Goal: Find specific page/section: Find specific page/section

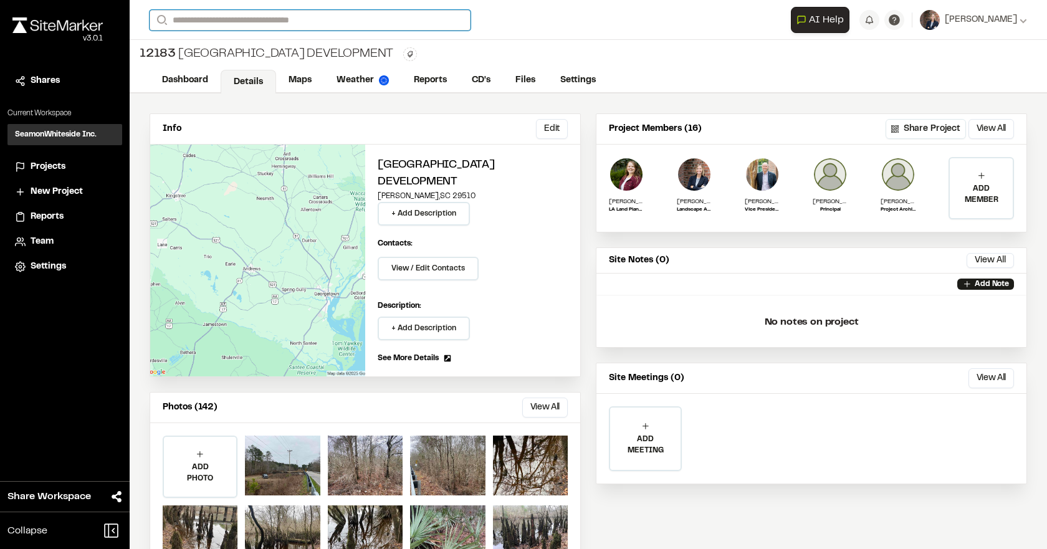
click at [295, 14] on input "Search" at bounding box center [310, 20] width 321 height 21
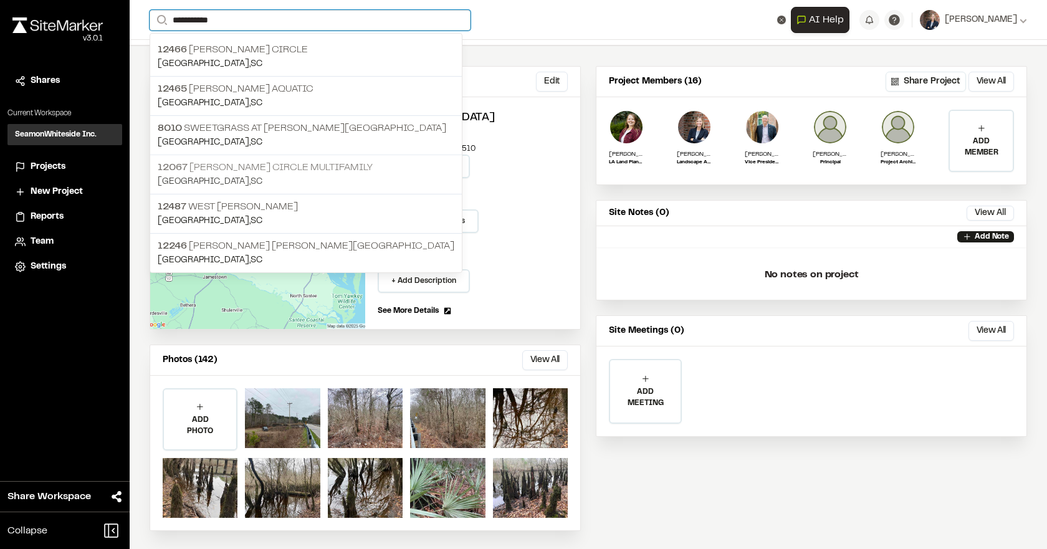
scroll to position [49, 0]
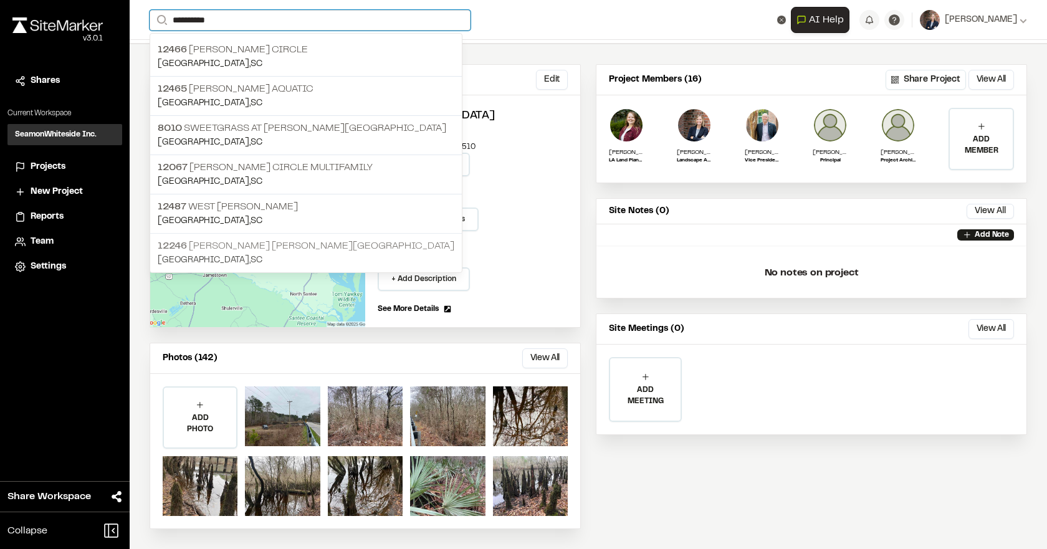
type input "**********"
click at [212, 244] on p "12246 [PERSON_NAME] [PERSON_NAME][GEOGRAPHIC_DATA]" at bounding box center [306, 246] width 297 height 15
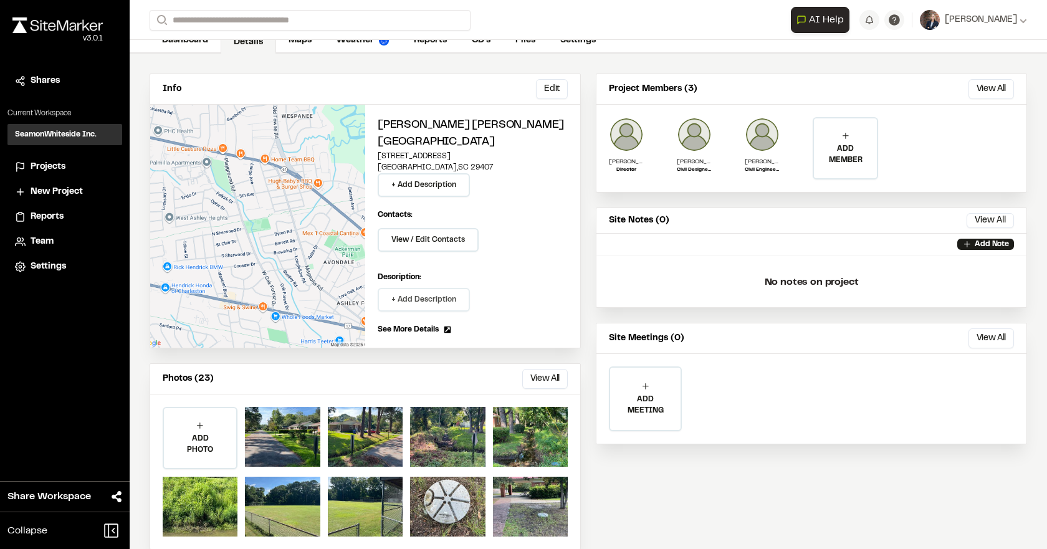
scroll to position [60, 0]
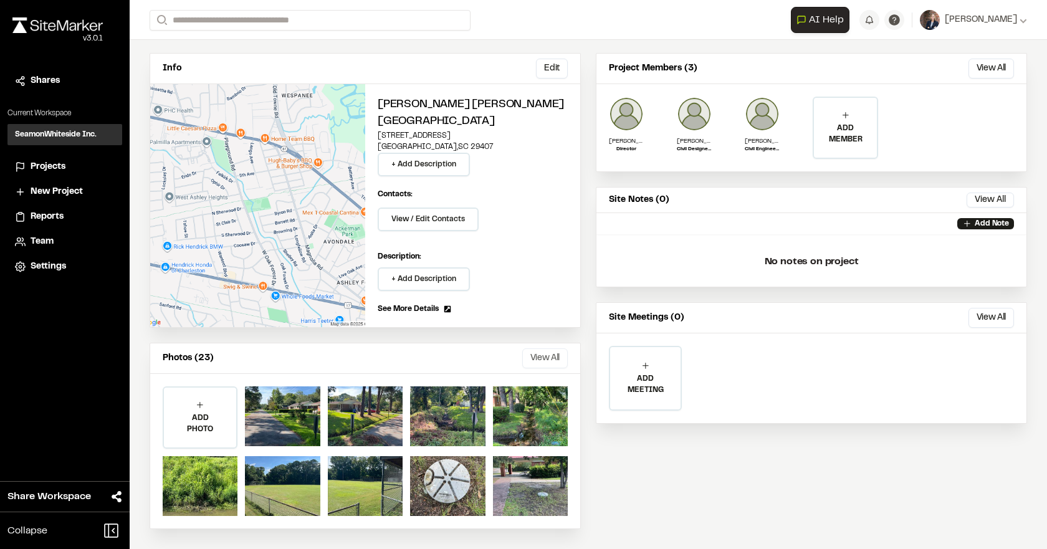
click at [537, 354] on button "View All" at bounding box center [545, 358] width 46 height 20
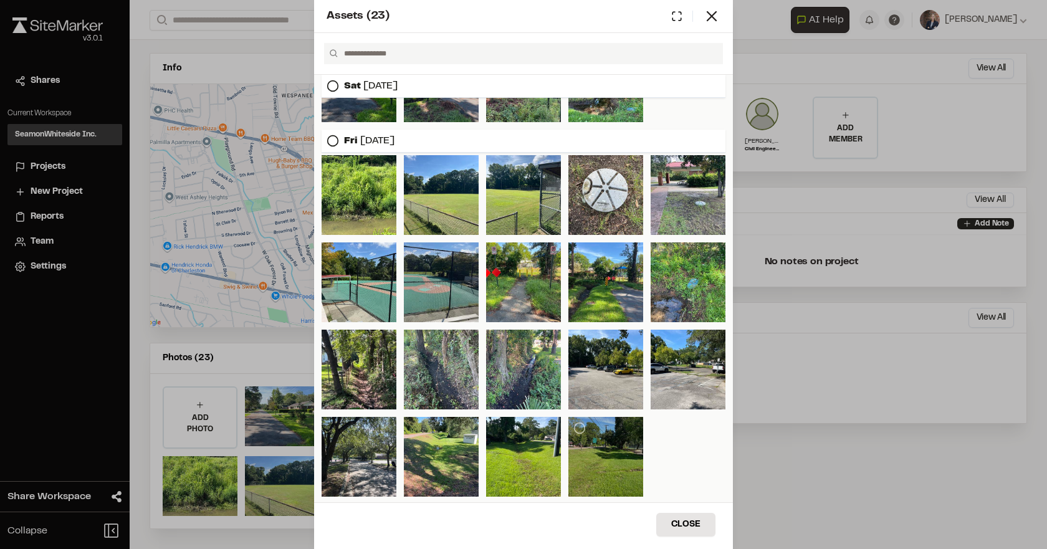
scroll to position [0, 0]
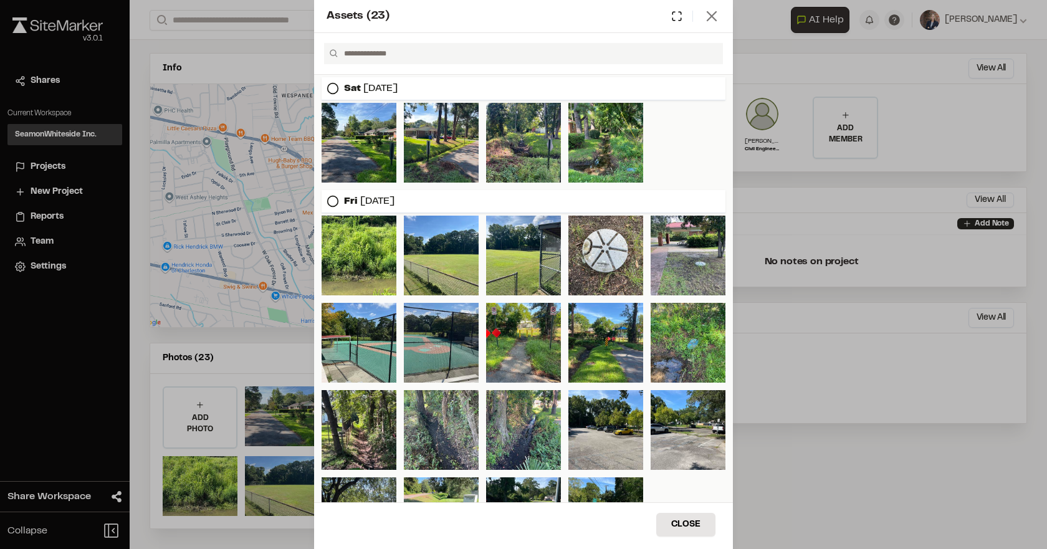
click at [712, 16] on line at bounding box center [712, 16] width 9 height 9
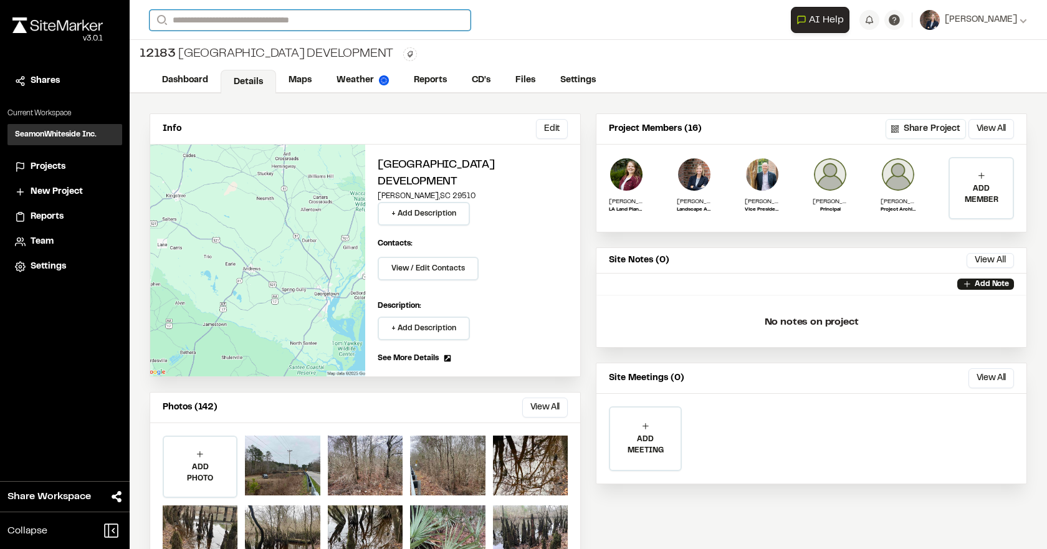
click at [216, 16] on input "Search" at bounding box center [310, 20] width 321 height 21
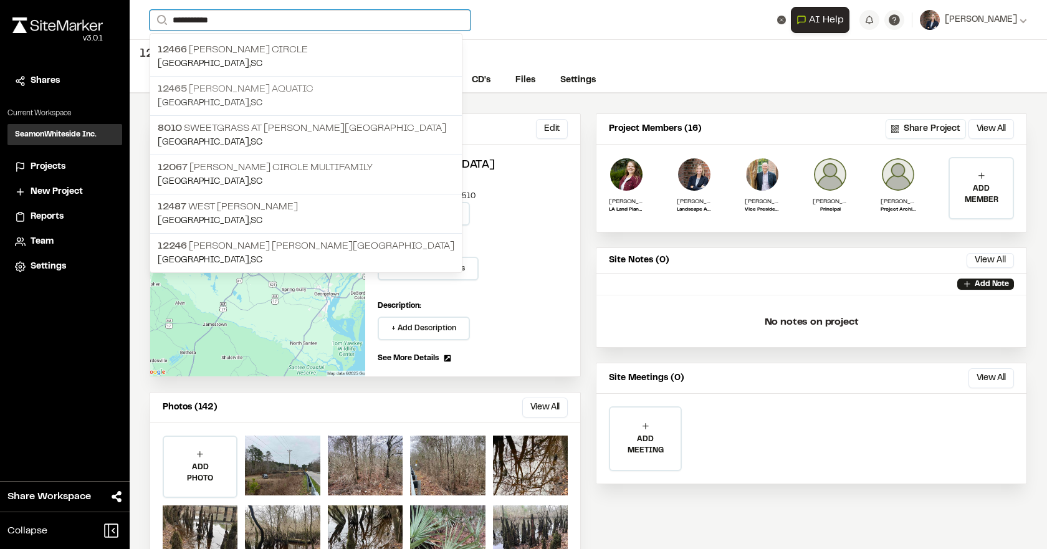
type input "**********"
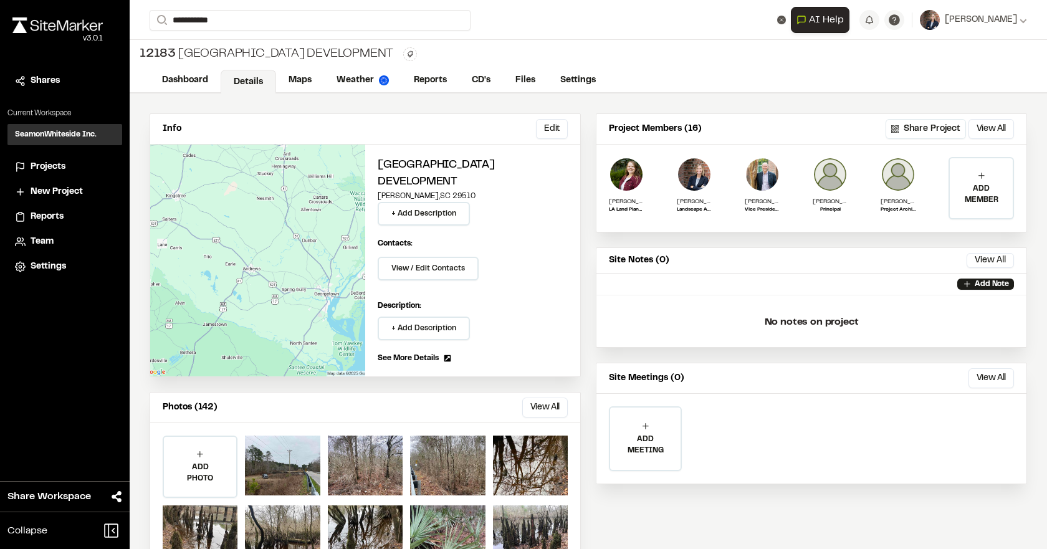
click at [223, 94] on p "12465 [PERSON_NAME] Aquatic" at bounding box center [306, 89] width 297 height 15
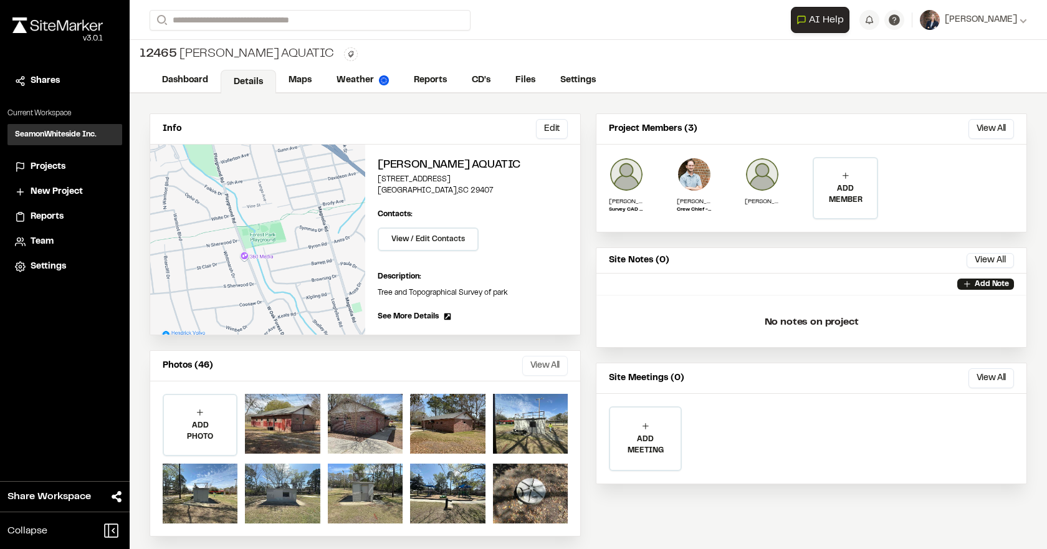
click at [535, 367] on button "View All" at bounding box center [545, 366] width 46 height 20
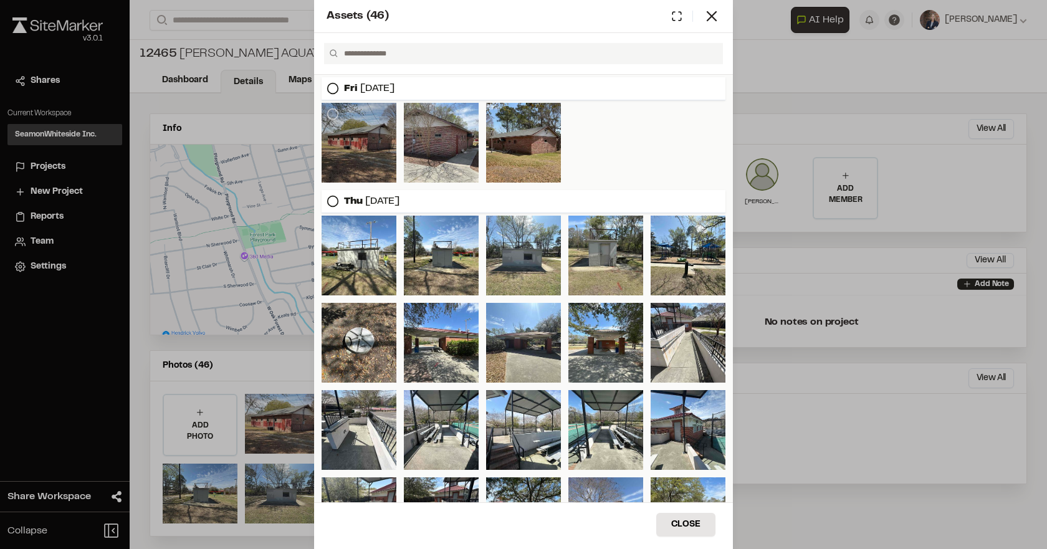
click at [351, 151] on div at bounding box center [359, 143] width 75 height 80
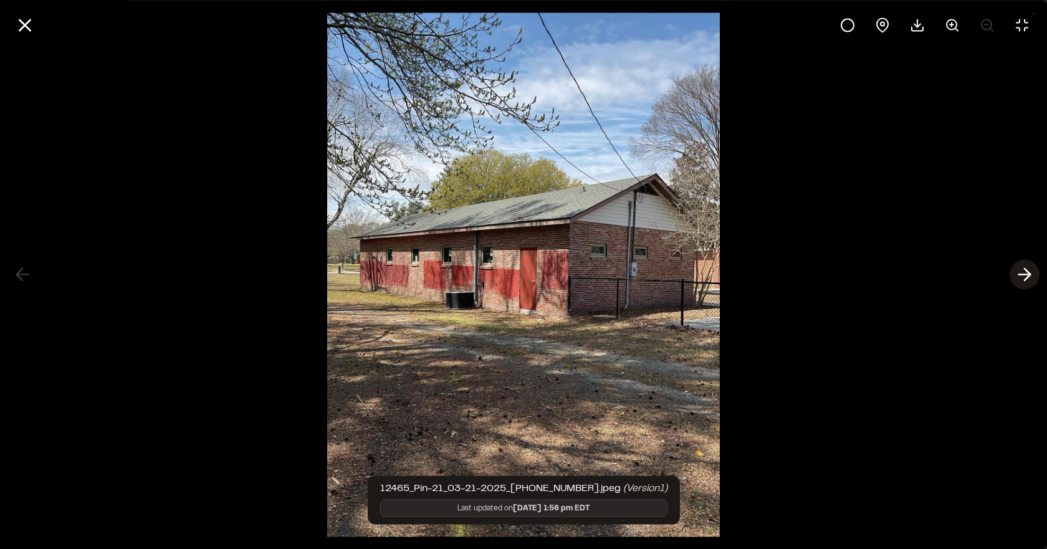
click at [1029, 269] on icon at bounding box center [1025, 274] width 20 height 21
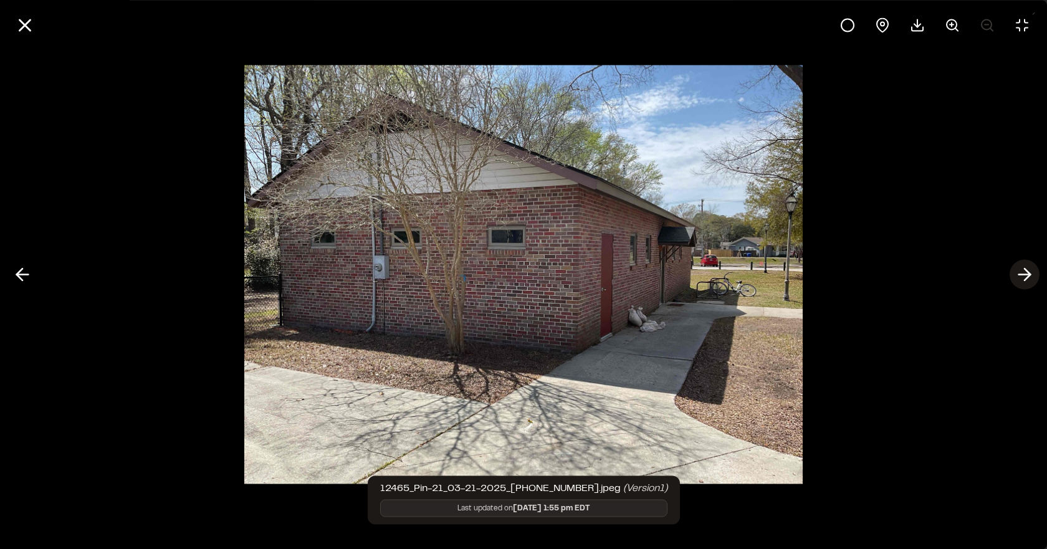
click at [1029, 269] on icon at bounding box center [1025, 274] width 20 height 21
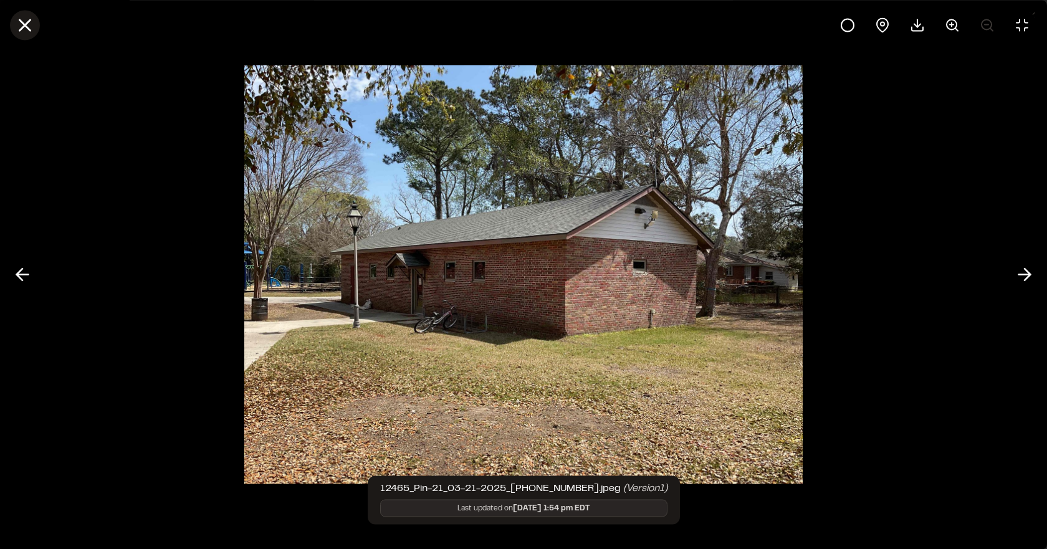
click at [25, 23] on icon at bounding box center [24, 24] width 21 height 21
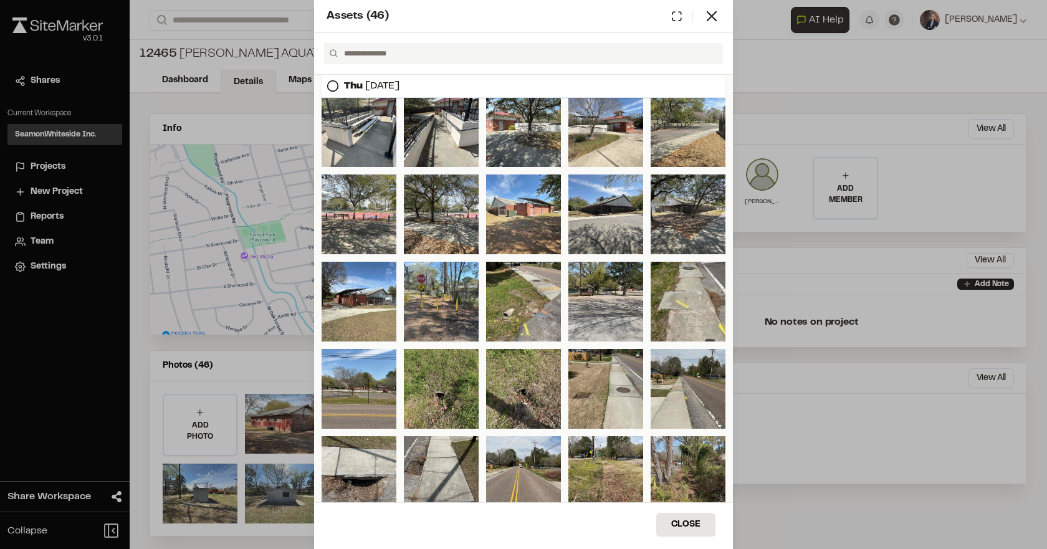
scroll to position [372, 0]
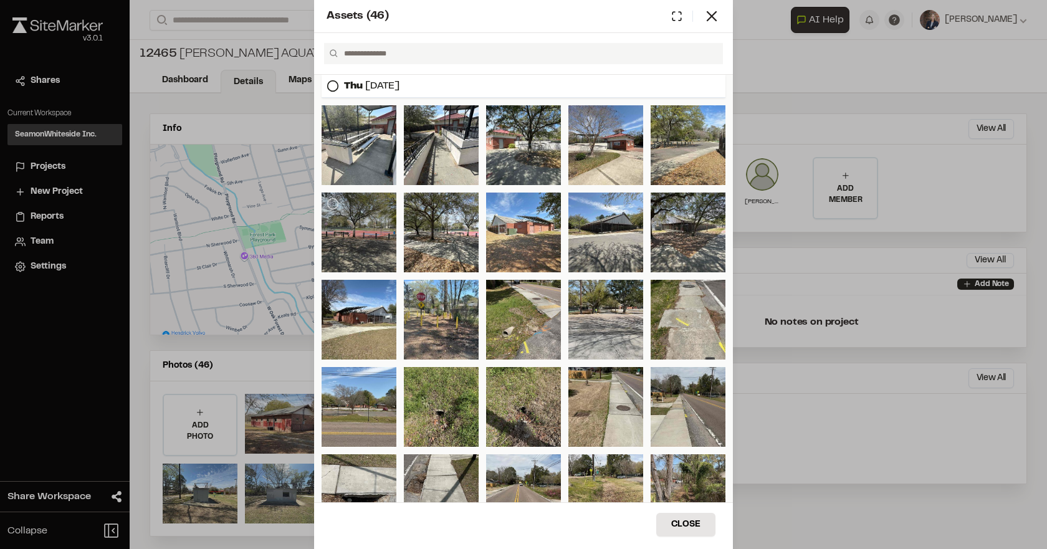
click at [360, 215] on div at bounding box center [359, 233] width 75 height 80
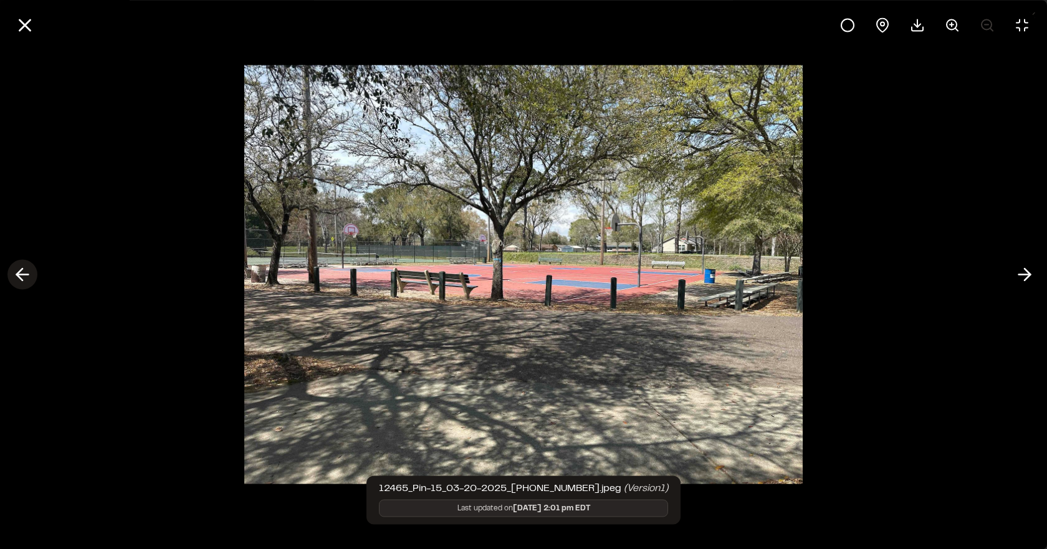
click at [21, 276] on icon at bounding box center [22, 274] width 20 height 21
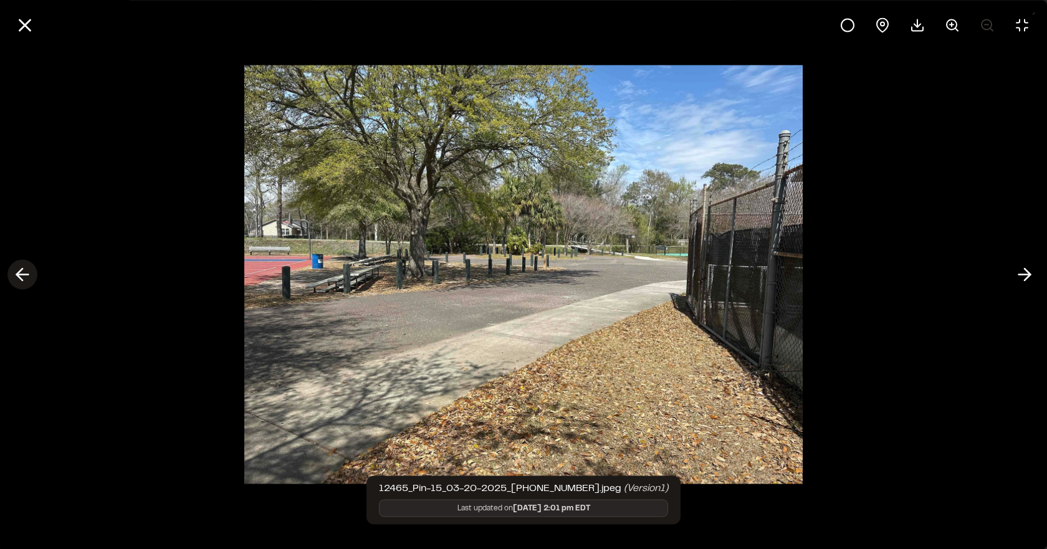
click at [21, 276] on icon at bounding box center [22, 274] width 20 height 21
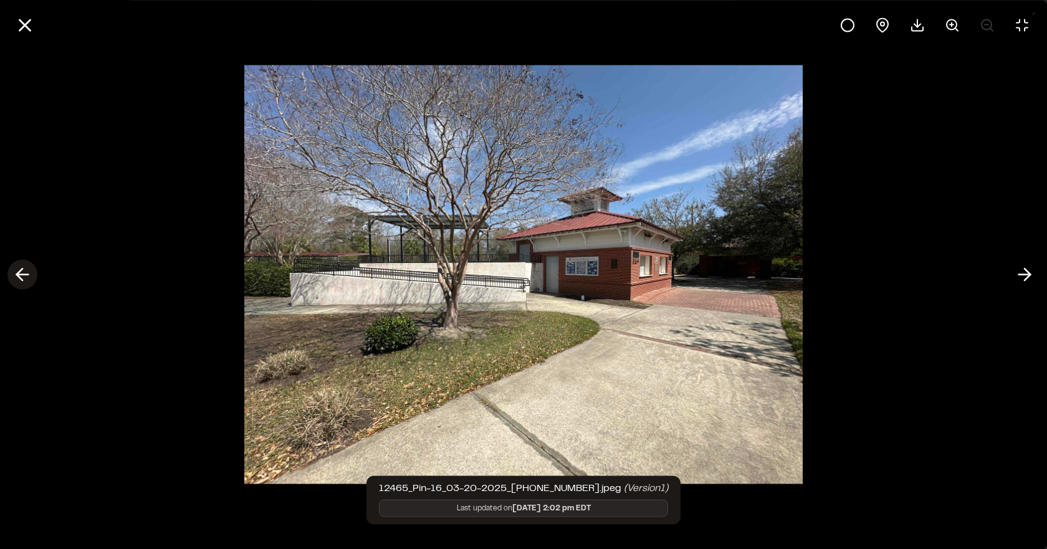
click at [27, 272] on icon at bounding box center [22, 274] width 20 height 21
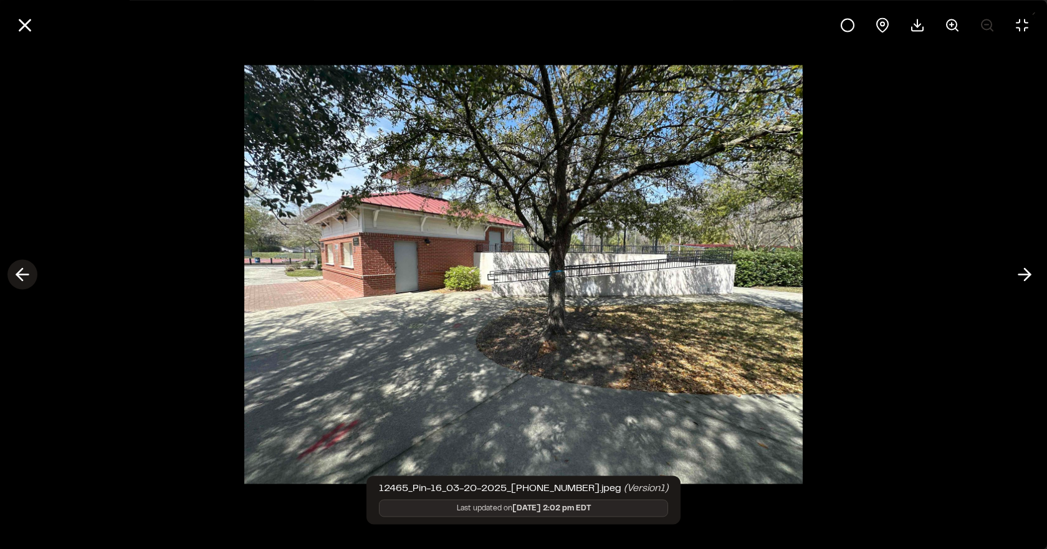
click at [27, 272] on icon at bounding box center [22, 274] width 20 height 21
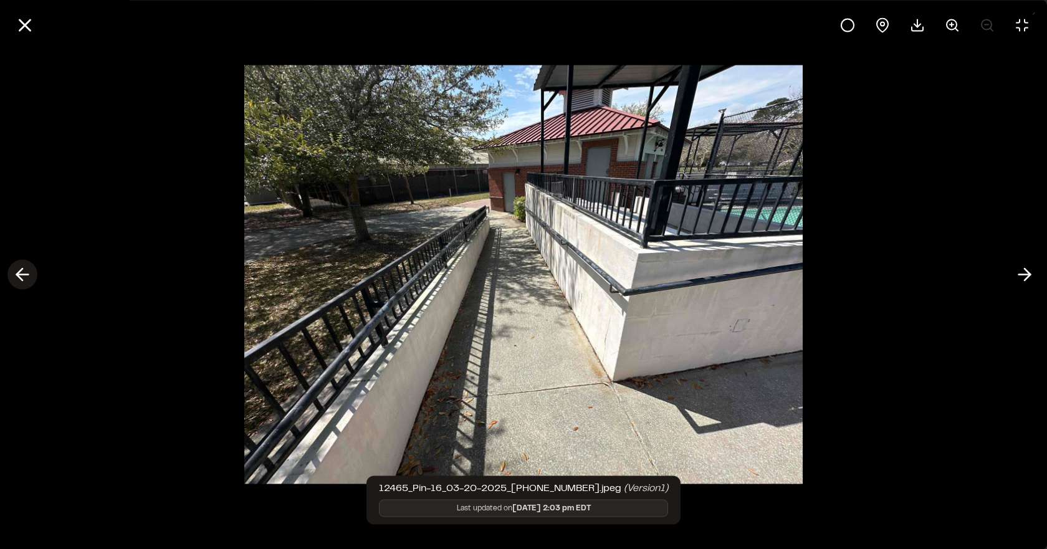
click at [27, 272] on icon at bounding box center [22, 274] width 20 height 21
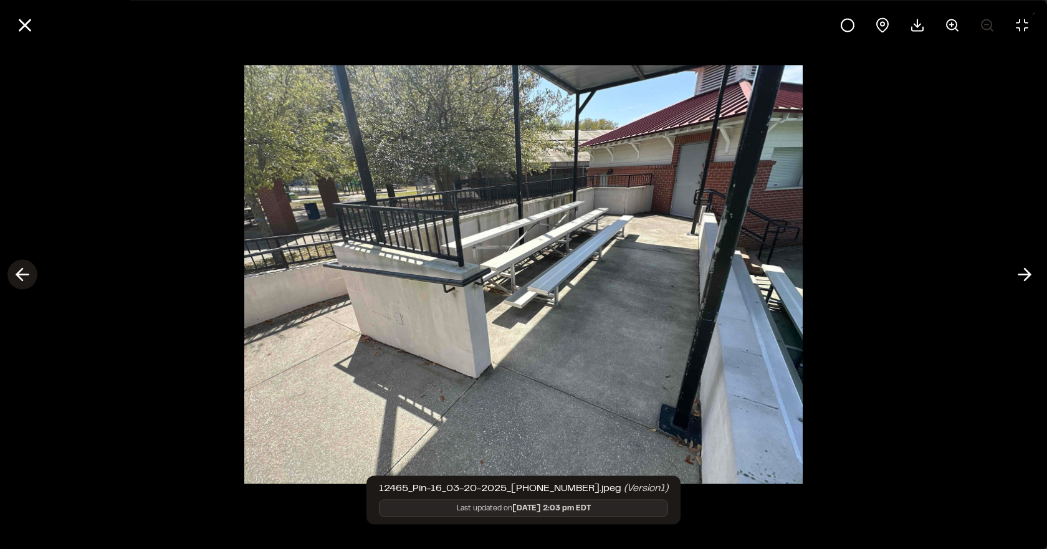
click at [27, 272] on icon at bounding box center [22, 274] width 20 height 21
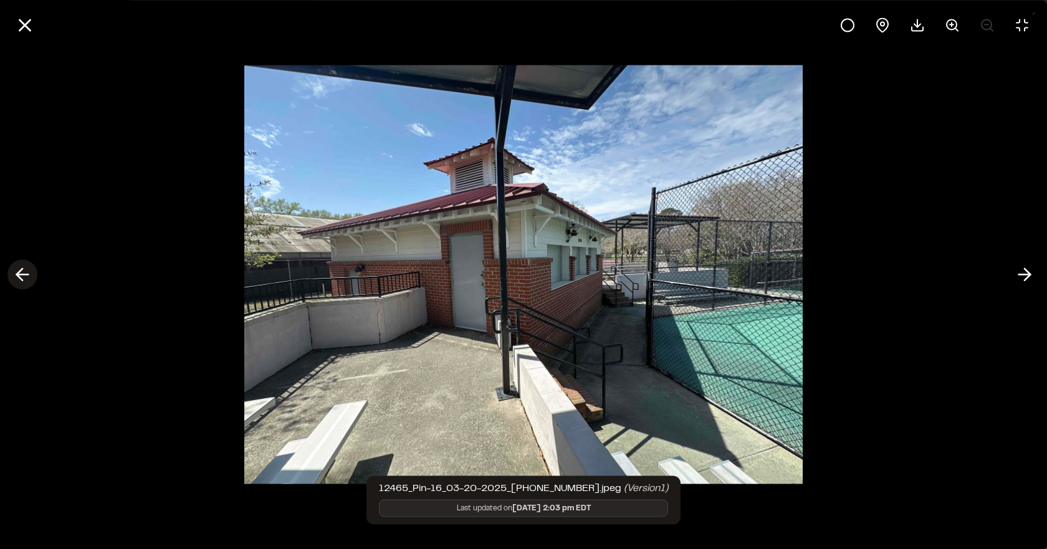
click at [27, 272] on icon at bounding box center [22, 274] width 20 height 21
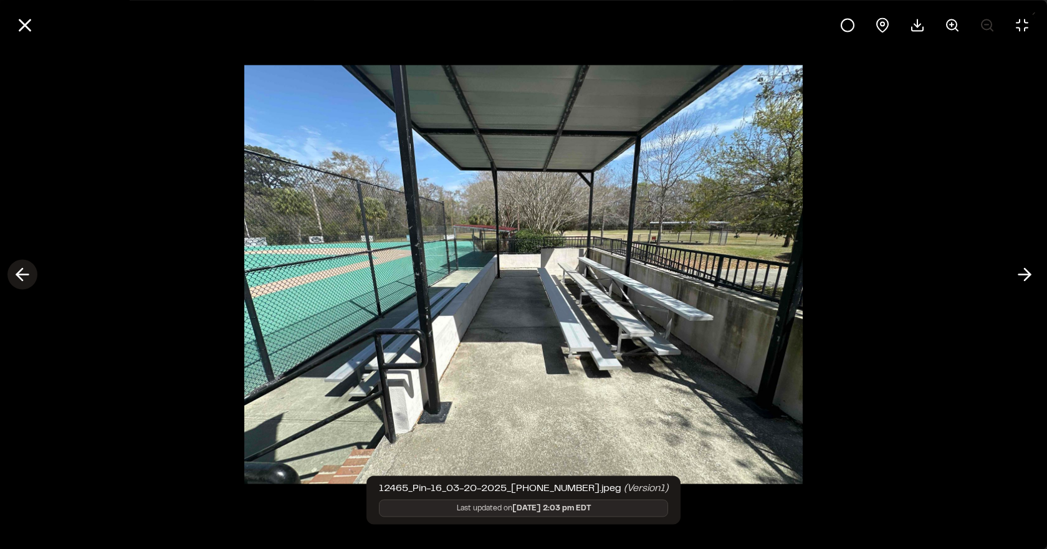
click at [27, 272] on icon at bounding box center [22, 274] width 20 height 21
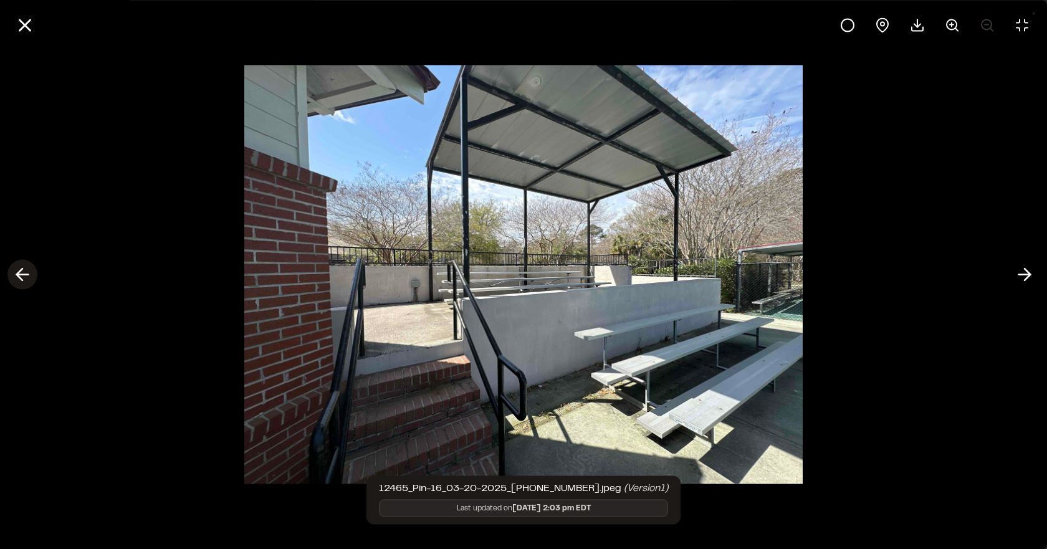
click at [27, 272] on icon at bounding box center [22, 274] width 20 height 21
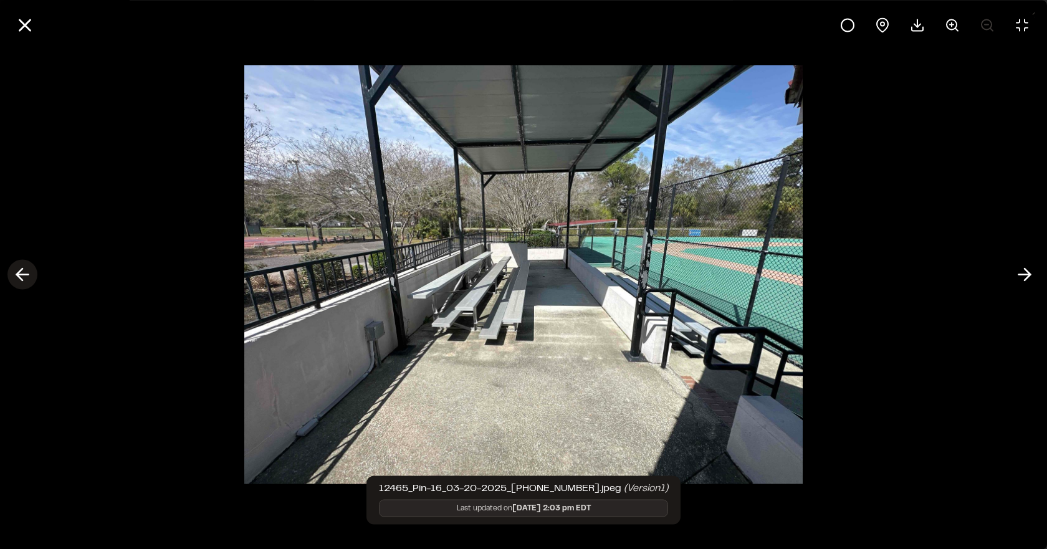
click at [27, 272] on icon at bounding box center [22, 274] width 20 height 21
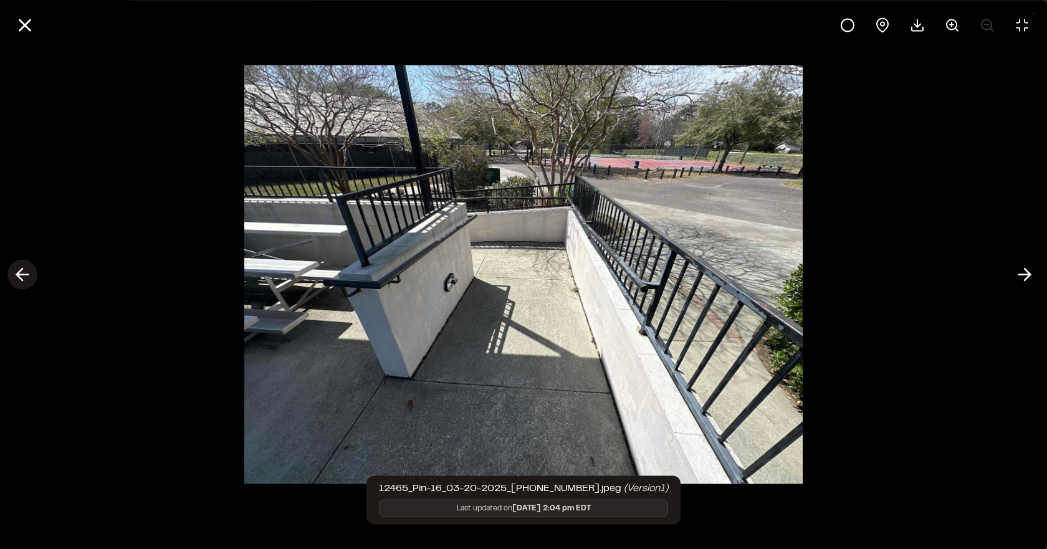
click at [27, 272] on icon at bounding box center [22, 274] width 20 height 21
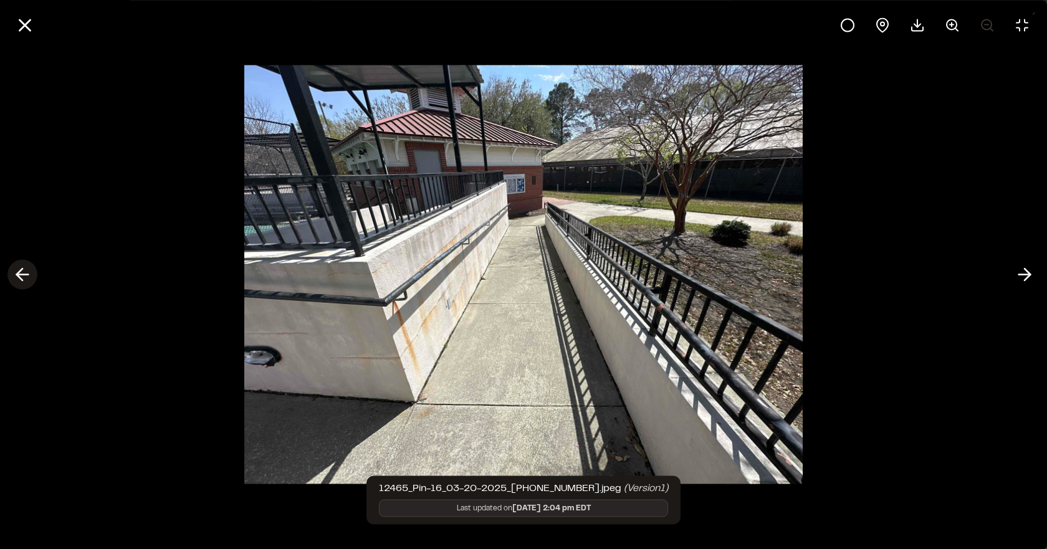
click at [27, 272] on icon at bounding box center [22, 274] width 20 height 21
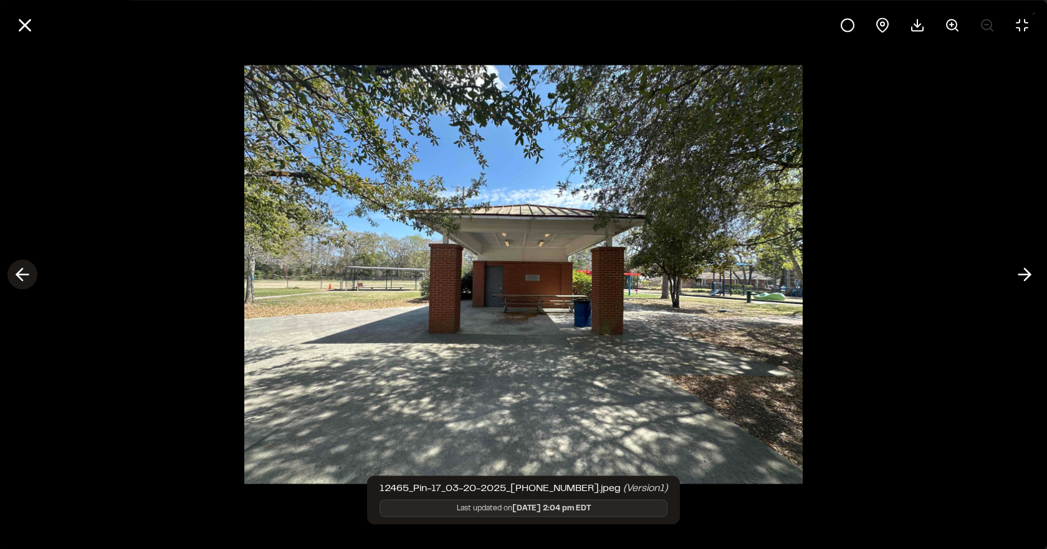
click at [27, 272] on icon at bounding box center [22, 274] width 20 height 21
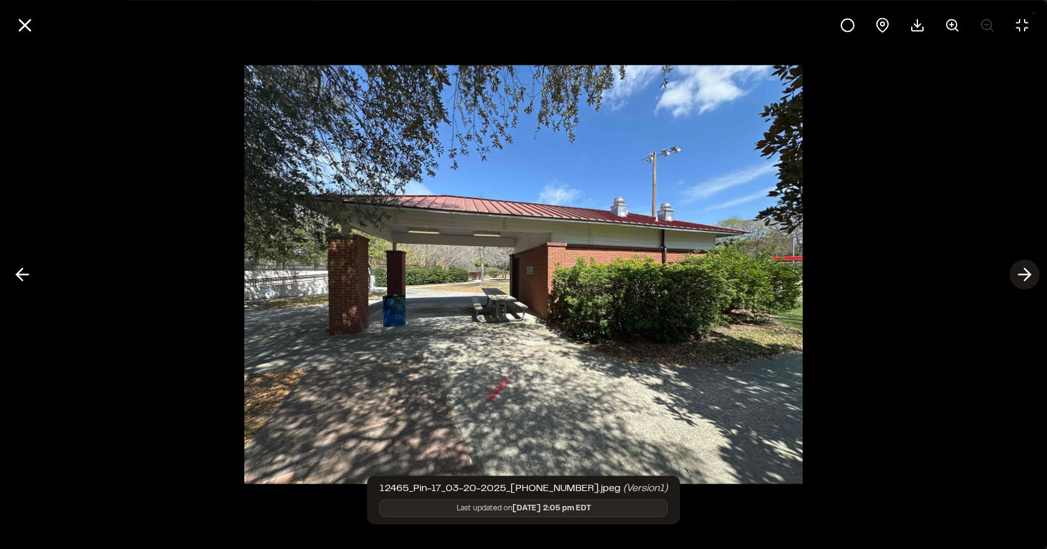
click at [1023, 276] on icon at bounding box center [1025, 274] width 20 height 21
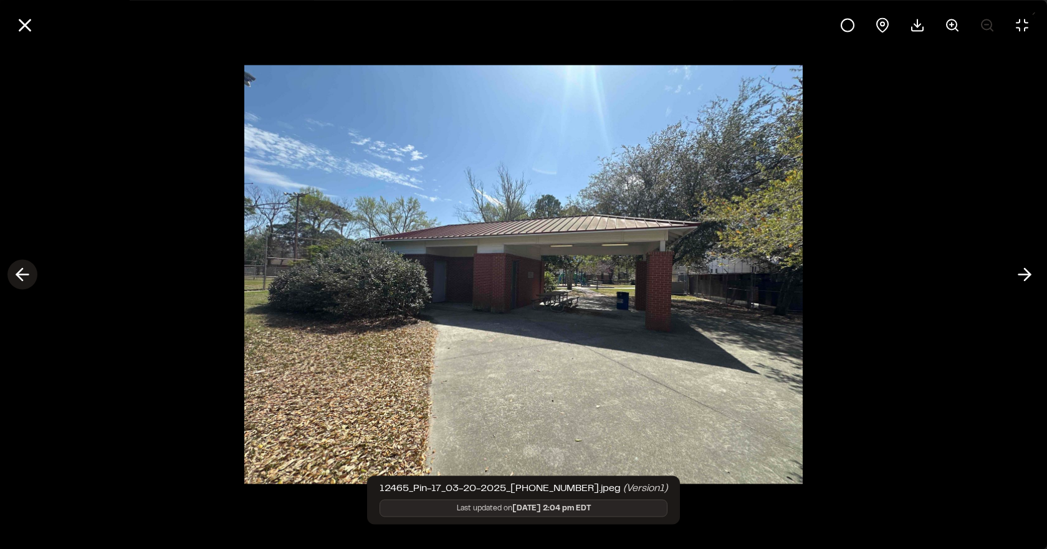
click at [21, 275] on line at bounding box center [23, 275] width 12 height 0
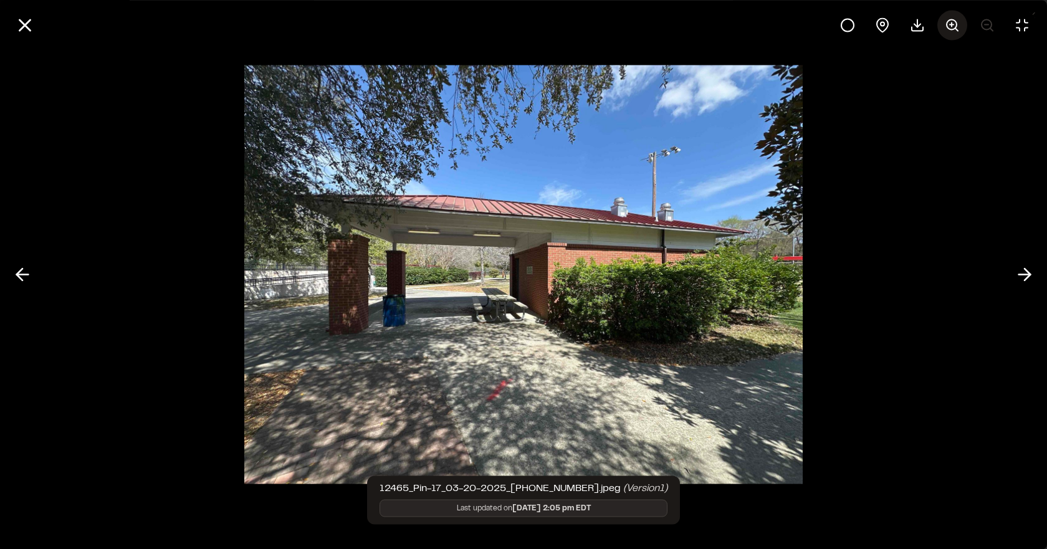
click at [949, 23] on icon at bounding box center [952, 24] width 15 height 15
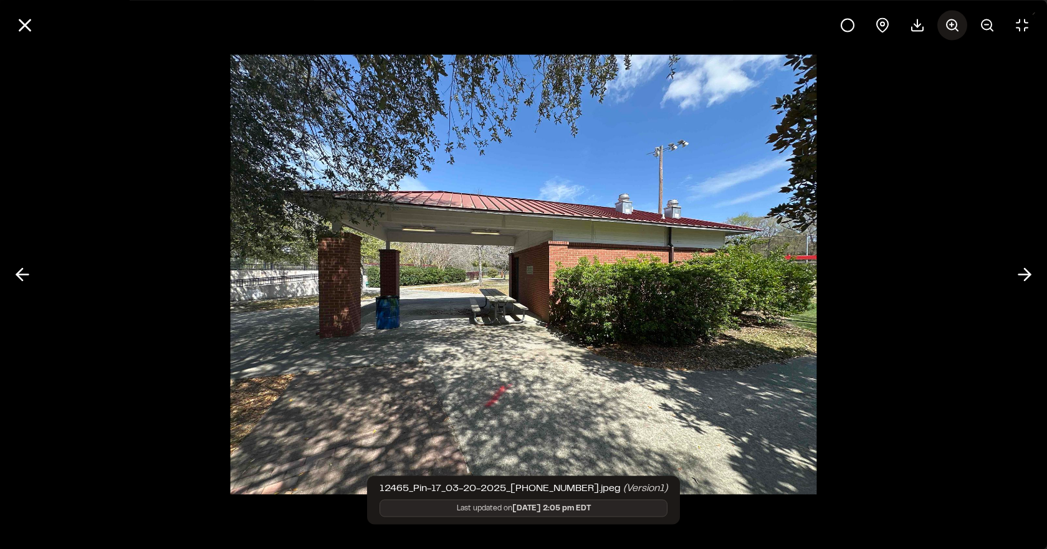
click at [956, 28] on line at bounding box center [957, 29] width 2 height 2
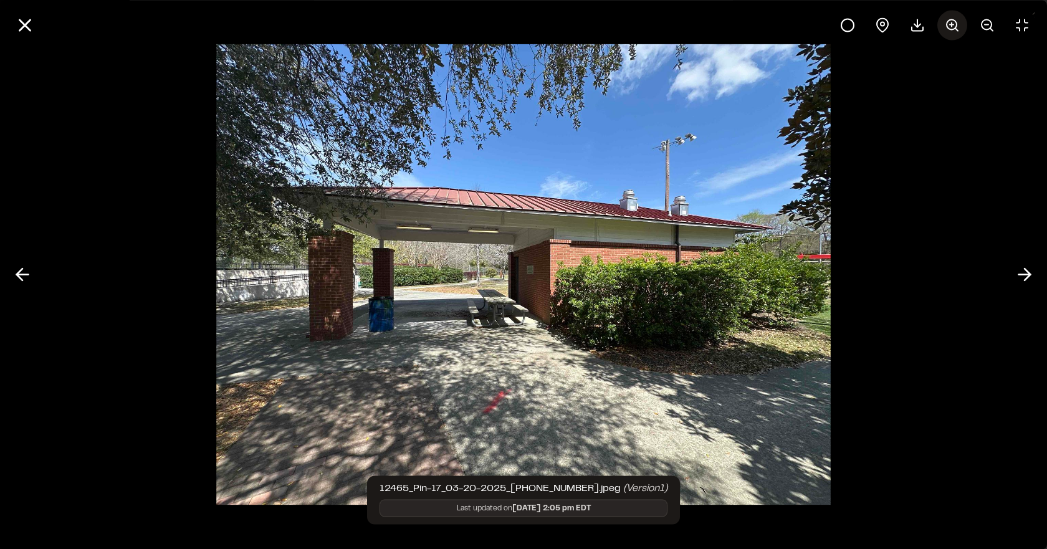
click at [956, 28] on line at bounding box center [957, 29] width 2 height 2
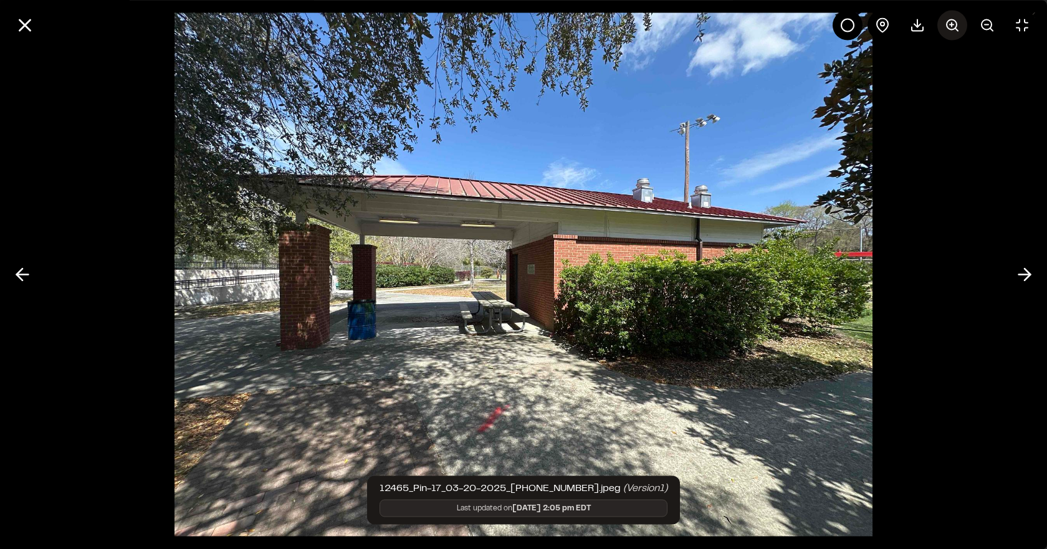
click at [956, 29] on line at bounding box center [957, 29] width 2 height 2
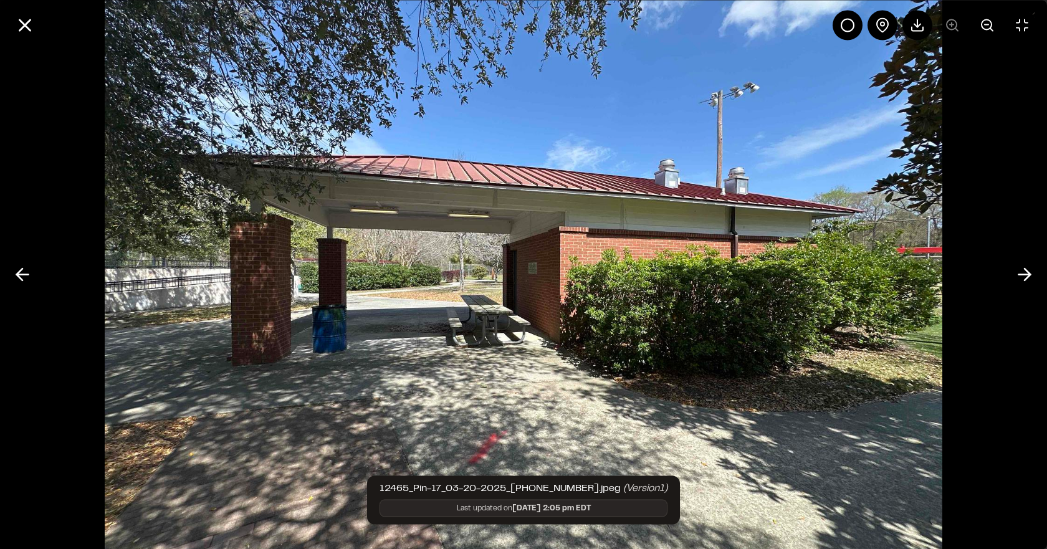
click at [956, 29] on div at bounding box center [935, 25] width 204 height 30
click at [1022, 271] on icon at bounding box center [1025, 274] width 20 height 21
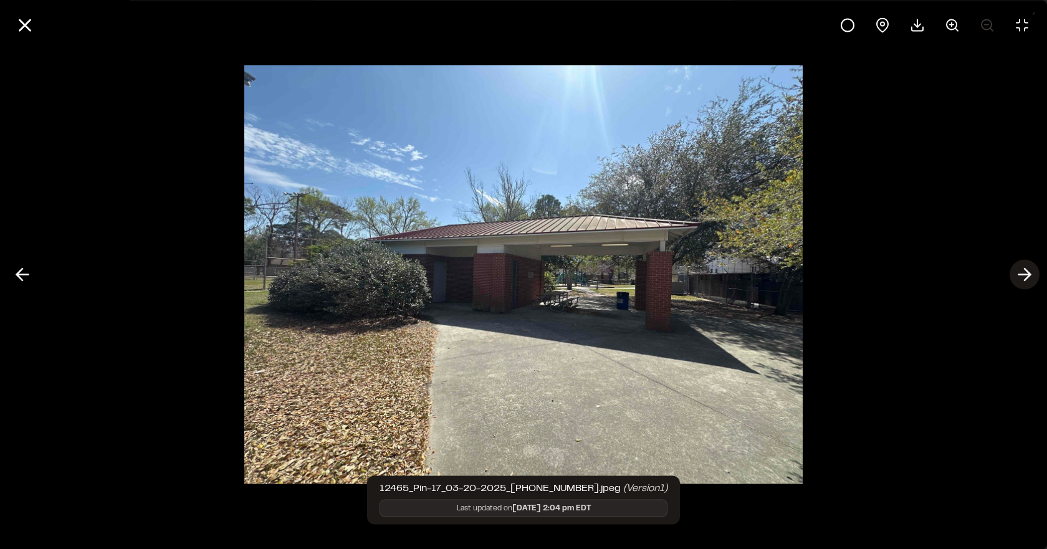
click at [1022, 271] on icon at bounding box center [1025, 274] width 20 height 21
